Goal: Information Seeking & Learning: Learn about a topic

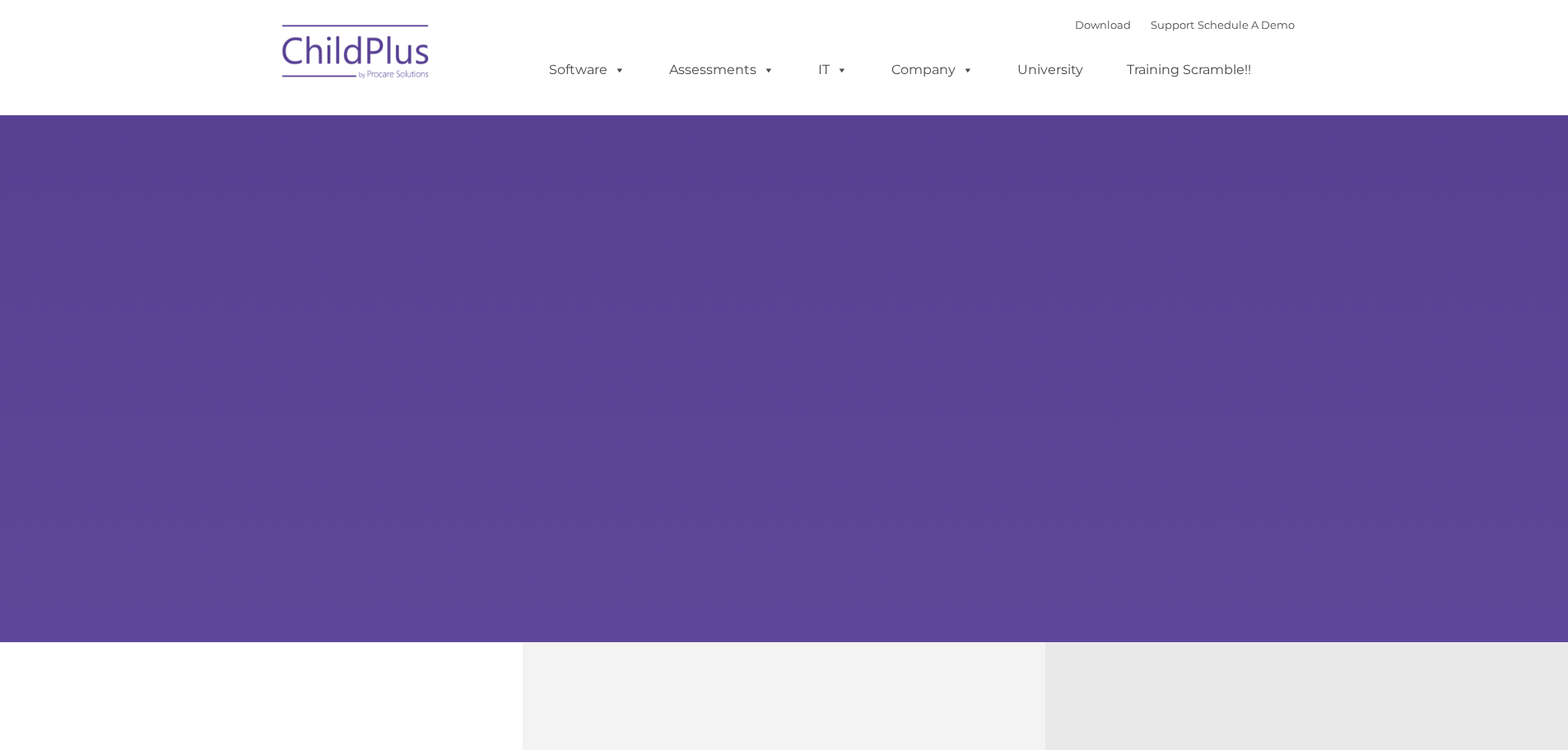
select select "MEDIUM"
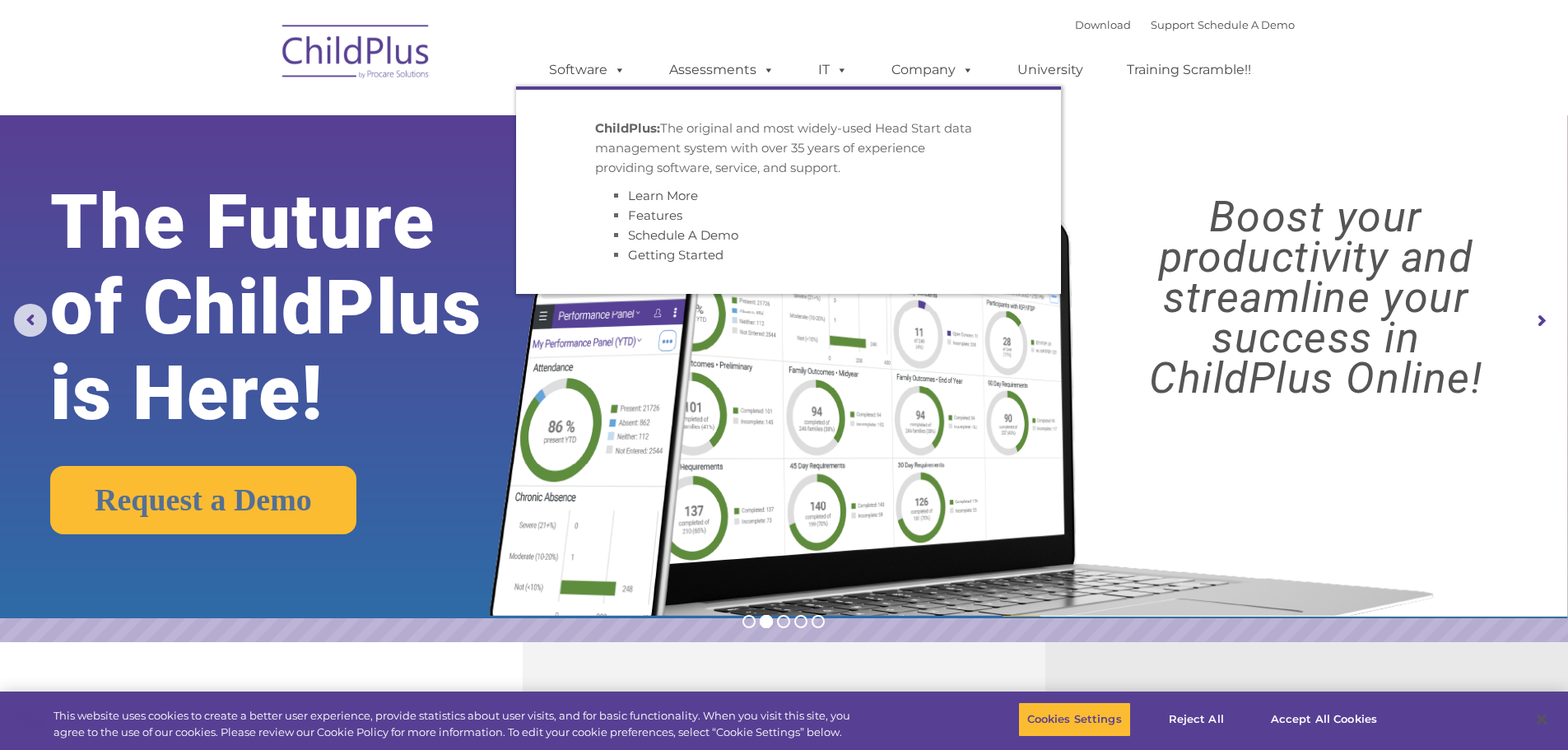
click at [604, 68] on link "Software" at bounding box center [587, 69] width 109 height 33
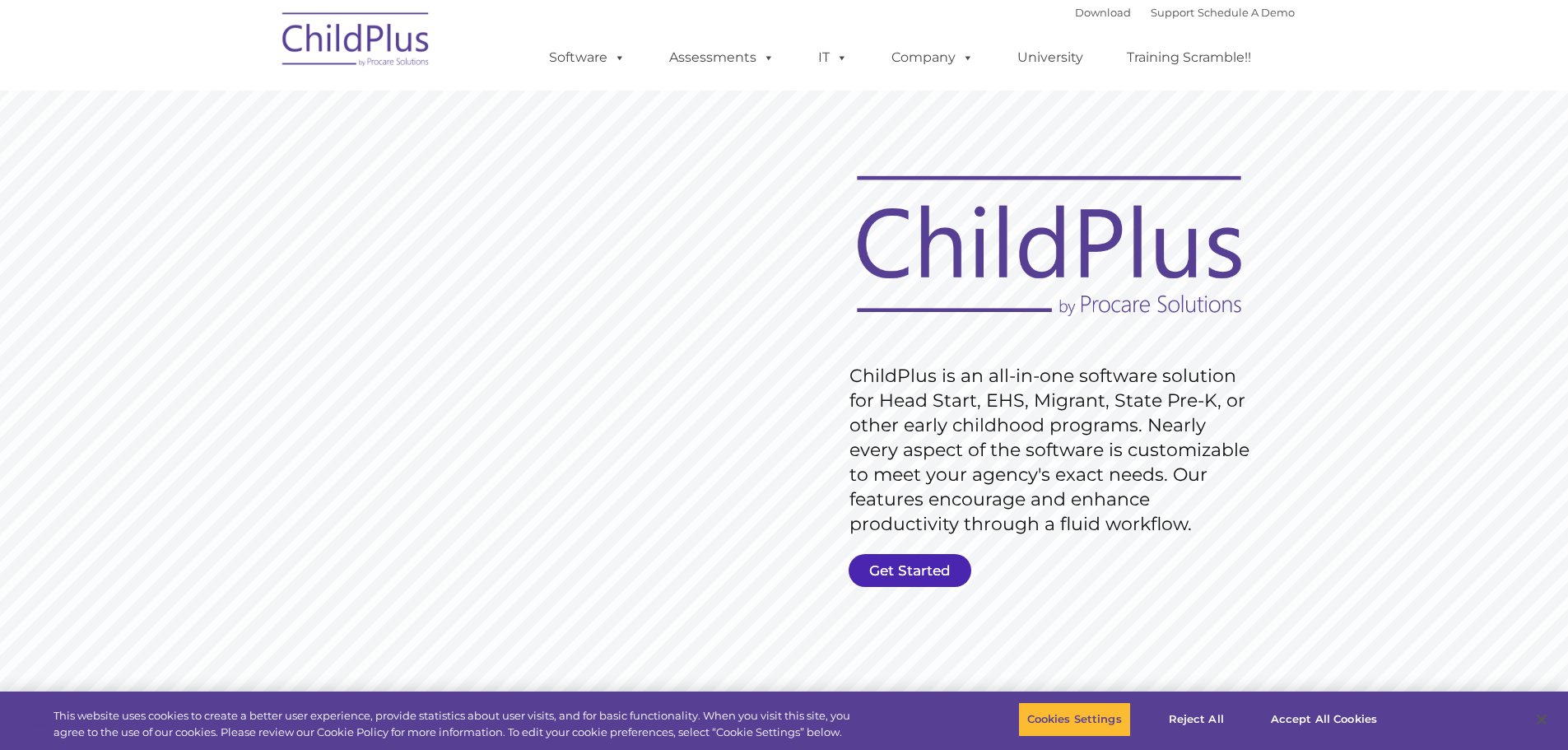
click at [925, 554] on rs-slide "Request Pricing ChildPlus is an all-in-one software solution for Head Start, EH…" at bounding box center [784, 428] width 1568 height 741
click at [916, 566] on link "Get Started" at bounding box center [910, 570] width 123 height 33
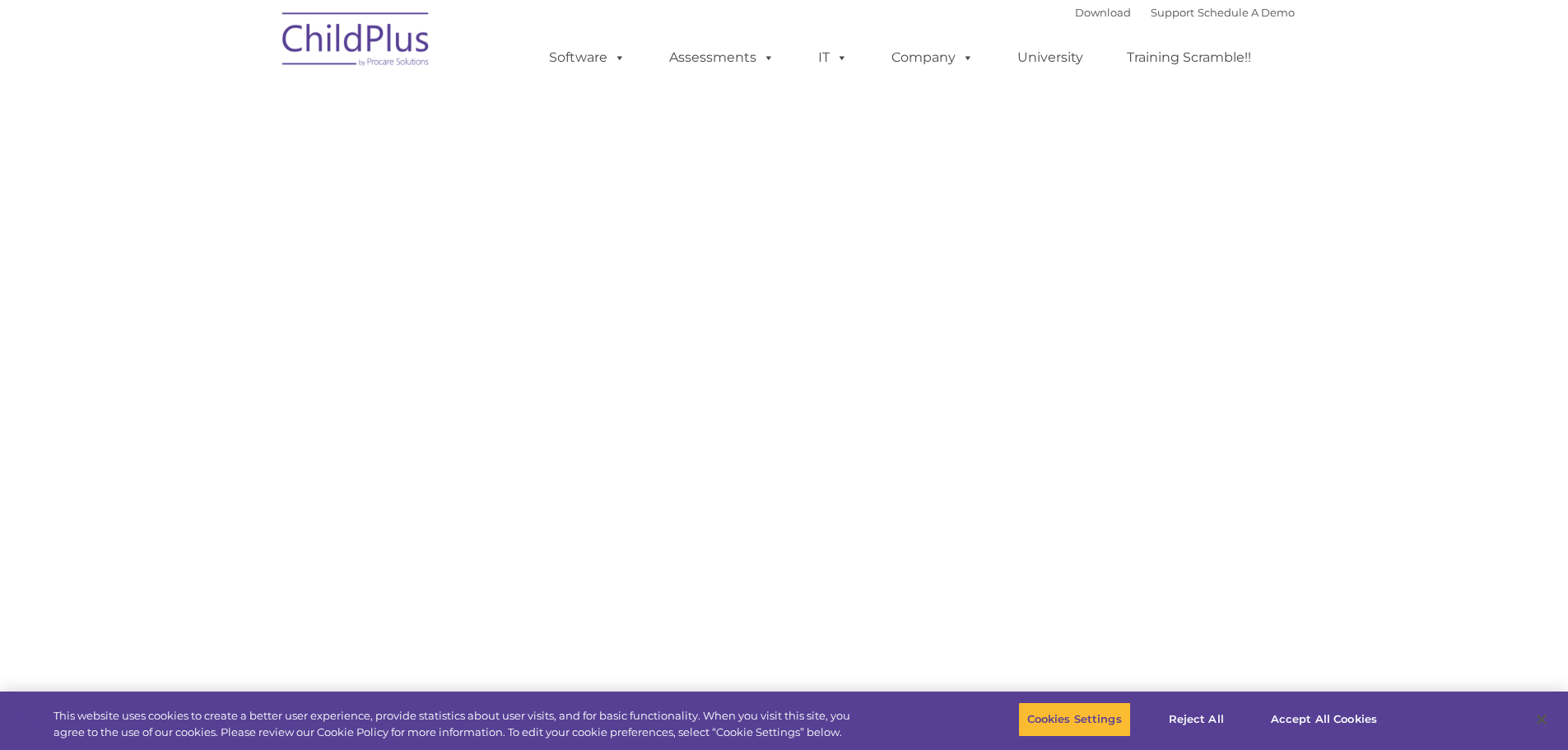
select select "MEDIUM"
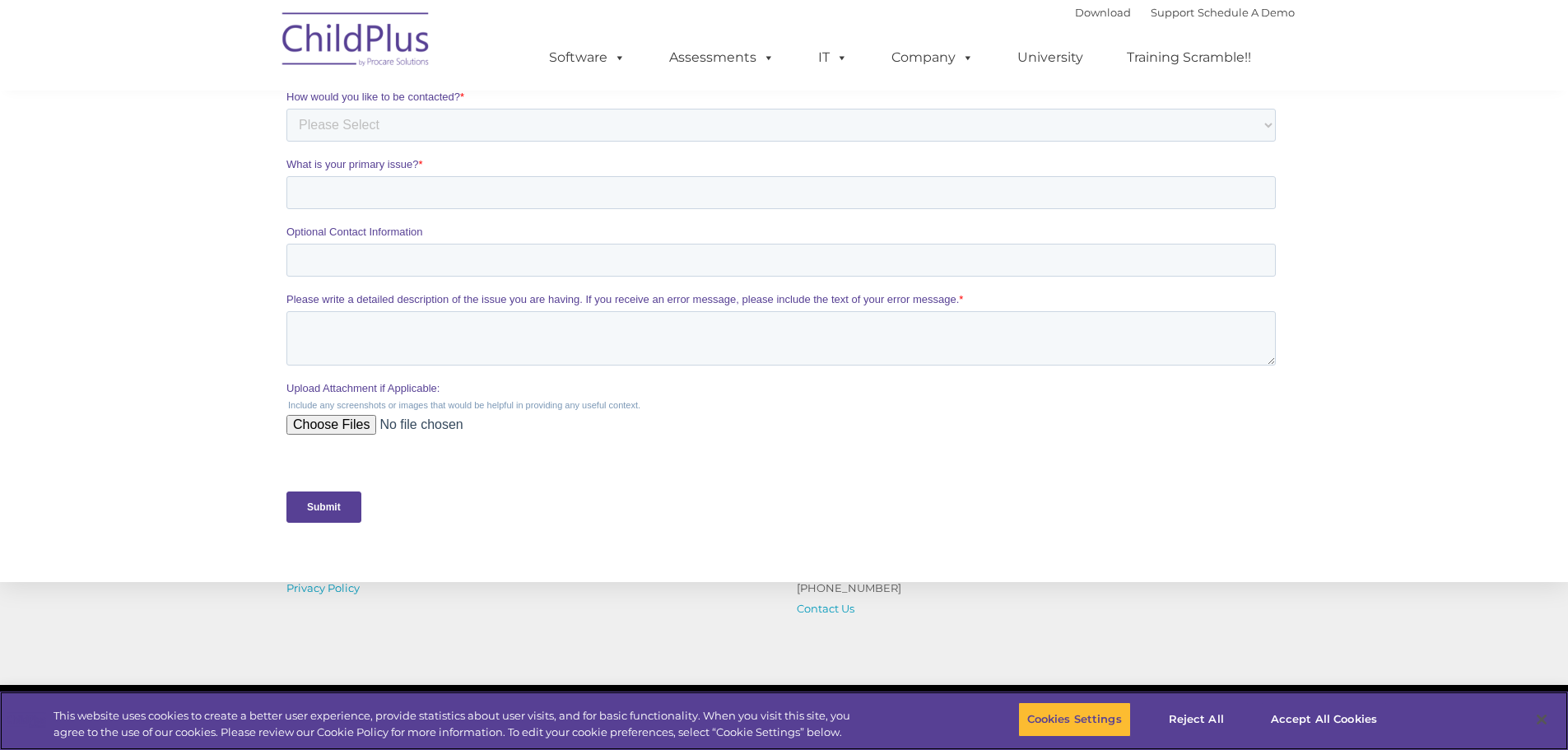
scroll to position [658, 0]
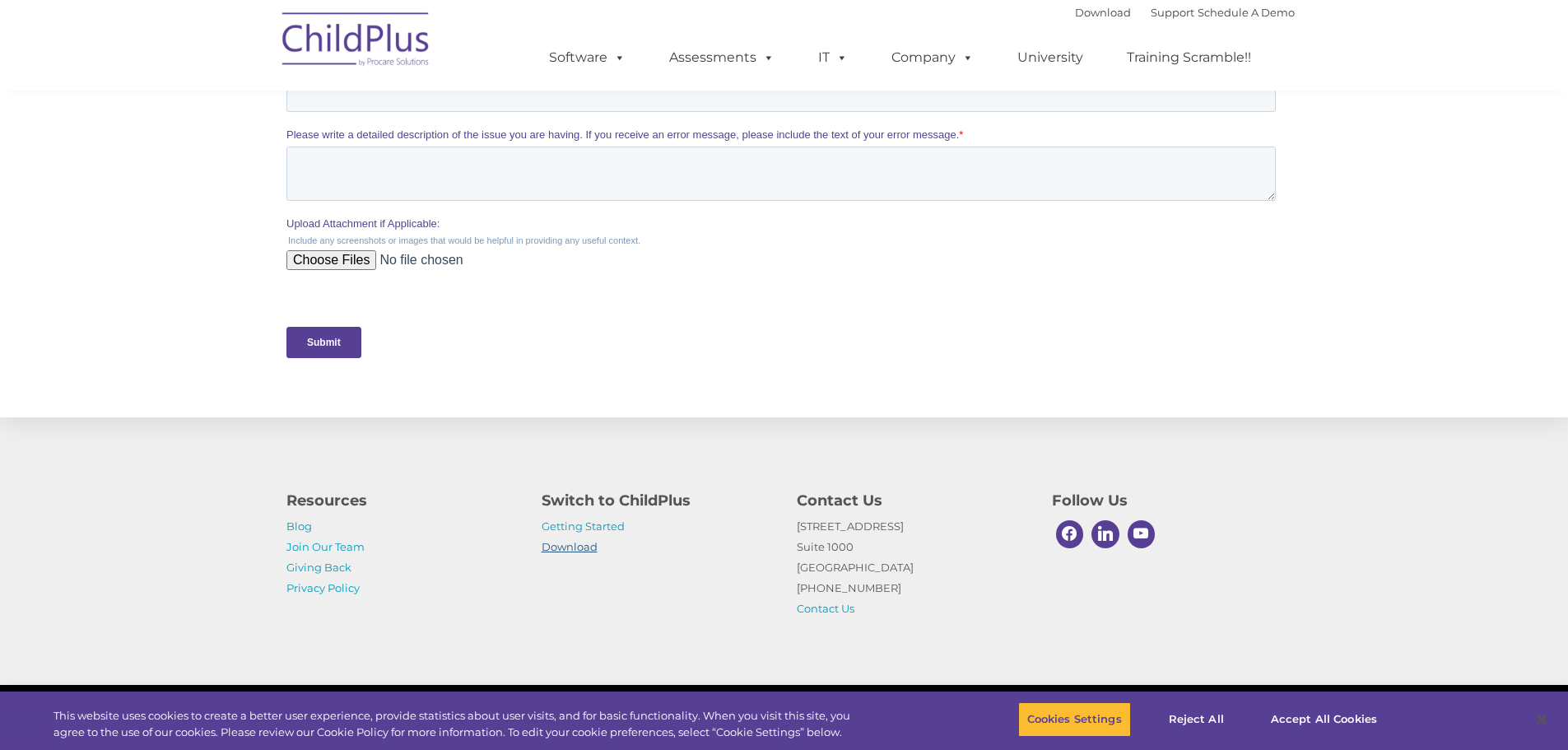
click at [573, 549] on link "Download" at bounding box center [569, 546] width 56 height 13
